Goal: Transaction & Acquisition: Purchase product/service

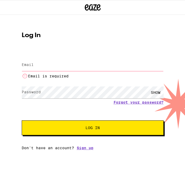
type input "[EMAIL_ADDRESS][DOMAIN_NAME]"
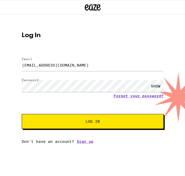
click at [127, 123] on span "Log In" at bounding box center [92, 122] width 99 height 4
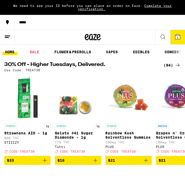
click at [8, 35] on icon at bounding box center [7, 37] width 6 height 6
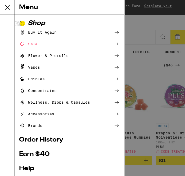
click at [34, 69] on div "Vapes" at bounding box center [29, 67] width 21 height 6
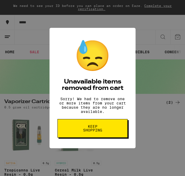
click at [93, 128] on span "Keep Shopping" at bounding box center [92, 128] width 27 height 7
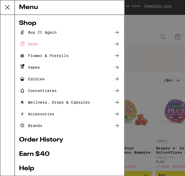
scroll to position [32, 0]
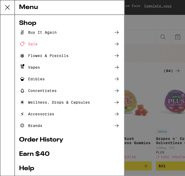
click at [38, 144] on ul "Shop Buy It Again Sale Flower & Prerolls Vapes Edibles Concentrates Wellness, D…" at bounding box center [69, 123] width 101 height 207
click at [38, 141] on link "Order History" at bounding box center [69, 140] width 101 height 6
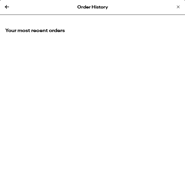
click at [11, 5] on div "Order History" at bounding box center [92, 7] width 185 height 15
click at [7, 7] on icon at bounding box center [7, 7] width 4 height 4
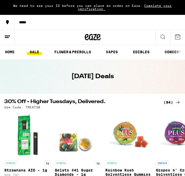
click at [108, 30] on div at bounding box center [93, 37] width 62 height 15
click at [7, 32] on button at bounding box center [7, 37] width 15 height 15
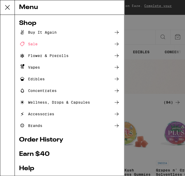
click at [58, 159] on ul "Shop Buy It Again Sale Flower & Prerolls Vapes Edibles Concentrates Wellness, D…" at bounding box center [69, 123] width 101 height 207
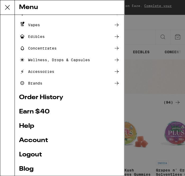
scroll to position [53, 0]
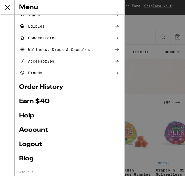
click at [36, 130] on link "Account" at bounding box center [69, 130] width 101 height 6
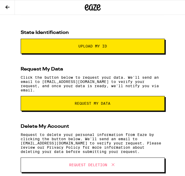
scroll to position [84, 0]
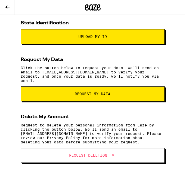
click at [6, 7] on icon at bounding box center [7, 7] width 4 height 4
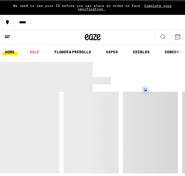
click at [10, 38] on icon at bounding box center [7, 37] width 6 height 6
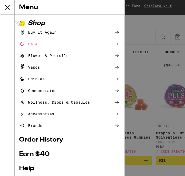
click at [66, 151] on link "Earn $ 40" at bounding box center [69, 154] width 101 height 6
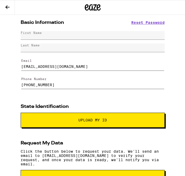
click at [8, 8] on icon at bounding box center [7, 7] width 6 height 6
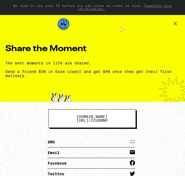
click at [176, 23] on icon at bounding box center [176, 24] width 8 height 8
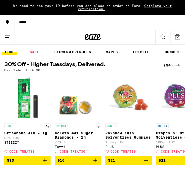
click at [13, 41] on button at bounding box center [7, 37] width 15 height 15
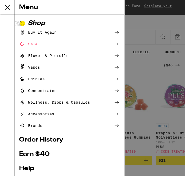
click at [62, 169] on link "Help" at bounding box center [69, 169] width 101 height 6
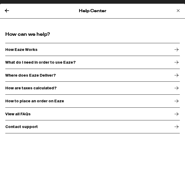
click at [6, 9] on icon at bounding box center [7, 10] width 6 height 6
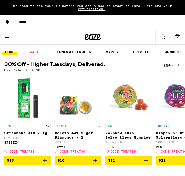
click at [5, 38] on icon at bounding box center [7, 37] width 6 height 6
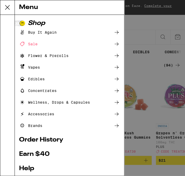
click at [83, 138] on link "Order History" at bounding box center [69, 140] width 101 height 6
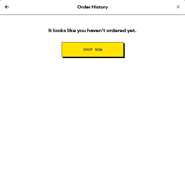
click at [6, 8] on icon at bounding box center [7, 7] width 6 height 6
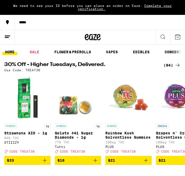
click at [10, 35] on icon at bounding box center [7, 37] width 6 height 6
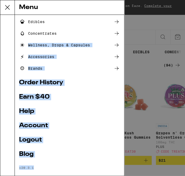
scroll to position [64, 0]
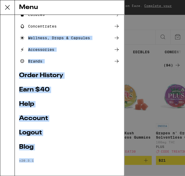
drag, startPoint x: 52, startPoint y: 95, endPoint x: 41, endPoint y: 176, distance: 81.1
click at [41, 176] on div "Shop Buy It Again Sale Flower & Prerolls Vapes Edibles Concentrates Wellness, D…" at bounding box center [70, 95] width 110 height 161
click at [33, 134] on link "Logout" at bounding box center [69, 133] width 101 height 6
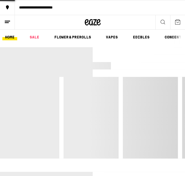
scroll to position [29, 0]
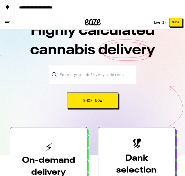
scroll to position [10, 0]
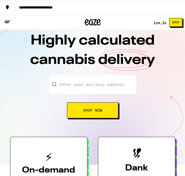
click at [163, 24] on div "Log In Shop" at bounding box center [169, 22] width 31 height 15
click at [163, 21] on link "Log In" at bounding box center [160, 22] width 13 height 3
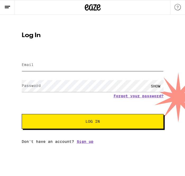
click at [53, 67] on input "Email" at bounding box center [93, 65] width 142 height 12
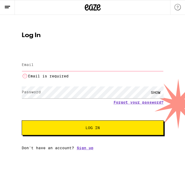
type input "Ohkayimreloaded@gmail.com"
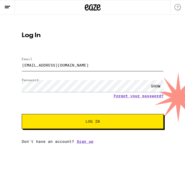
click at [22, 114] on button "Log In" at bounding box center [93, 121] width 142 height 15
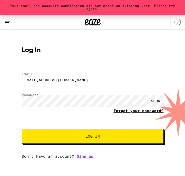
click at [128, 112] on link "Forgot your password?" at bounding box center [139, 111] width 50 height 4
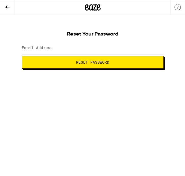
click at [60, 54] on div at bounding box center [93, 48] width 142 height 16
click at [61, 50] on input "Email Address" at bounding box center [93, 48] width 142 height 12
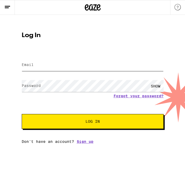
click at [65, 60] on input "Email" at bounding box center [93, 65] width 142 height 12
type input "maryjanenitelit@gmail.com"
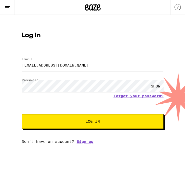
click at [45, 119] on button "Log In" at bounding box center [93, 121] width 142 height 15
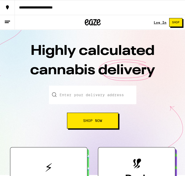
click at [159, 24] on link "Log In" at bounding box center [160, 22] width 13 height 3
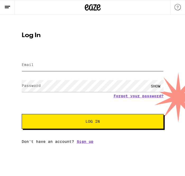
click at [72, 68] on input "Email" at bounding box center [93, 65] width 142 height 12
type input "iluvmaryjane80@gmail.com"
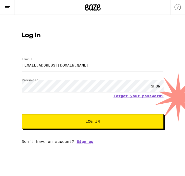
click at [71, 124] on button "Log In" at bounding box center [93, 121] width 142 height 15
